Goal: Navigation & Orientation: Find specific page/section

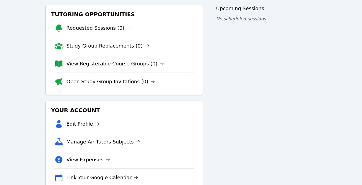
scroll to position [62, 0]
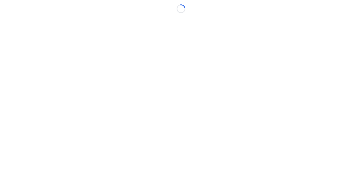
scroll to position [62, 0]
